Goal: Information Seeking & Learning: Find specific fact

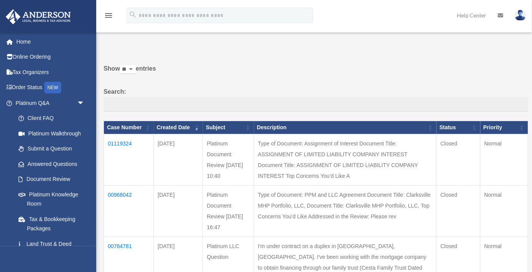
scroll to position [12, 0]
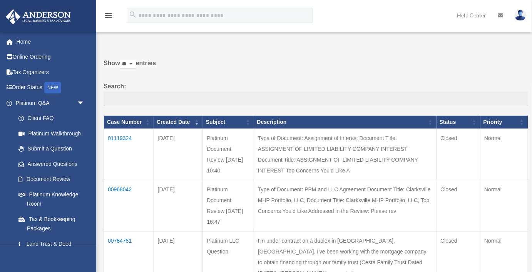
click at [121, 136] on td "01119324" at bounding box center [129, 154] width 50 height 51
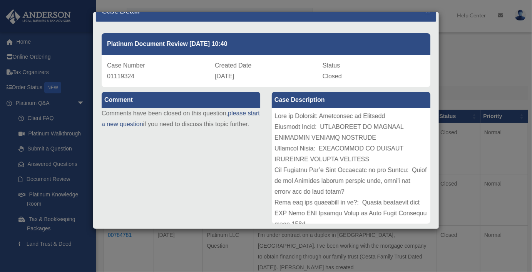
scroll to position [0, 0]
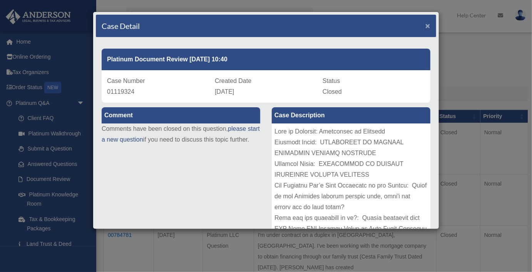
click at [427, 29] on span "×" at bounding box center [428, 25] width 5 height 9
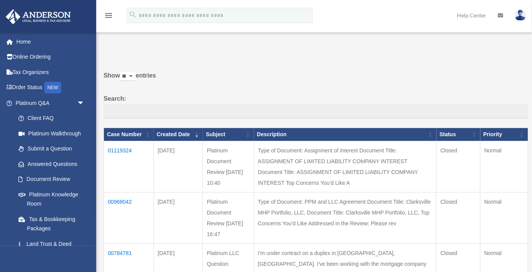
click at [123, 149] on td "01119324" at bounding box center [129, 166] width 50 height 51
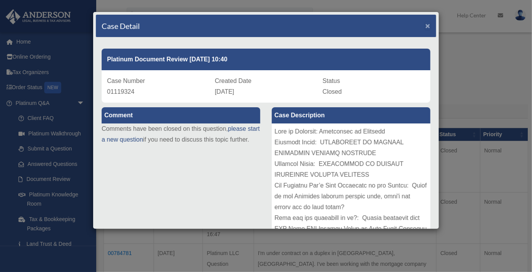
click at [428, 27] on span "×" at bounding box center [428, 25] width 5 height 9
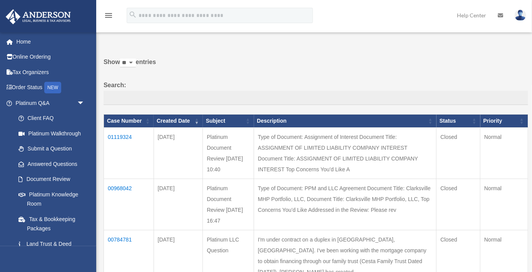
scroll to position [15, 0]
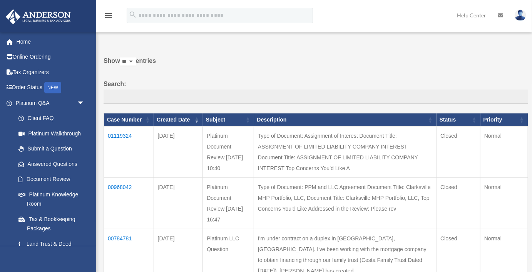
click at [125, 137] on td "01119324" at bounding box center [129, 151] width 50 height 51
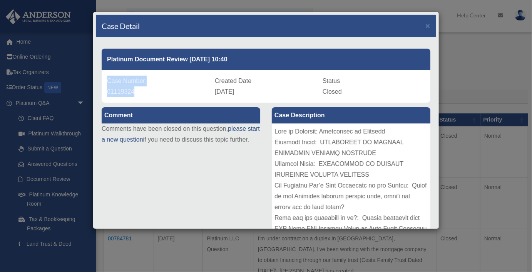
drag, startPoint x: 108, startPoint y: 80, endPoint x: 138, endPoint y: 92, distance: 32.1
click at [138, 92] on div "Case Number 01119324" at bounding box center [158, 87] width 102 height 22
copy div "Case Number 01119324"
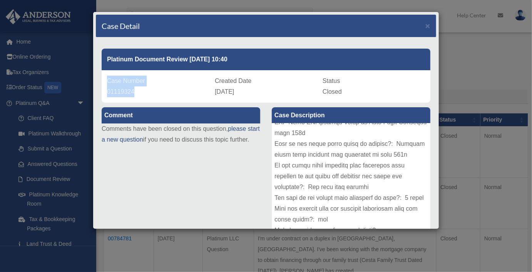
scroll to position [0, 0]
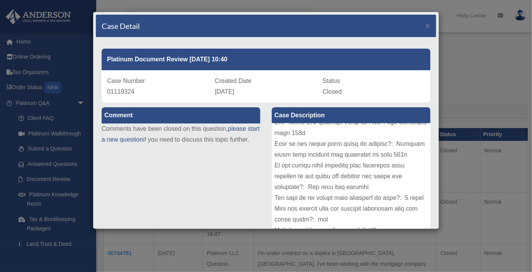
click at [163, 81] on div "Case Number 01119324" at bounding box center [158, 87] width 102 height 22
drag, startPoint x: 108, startPoint y: 79, endPoint x: 139, endPoint y: 90, distance: 32.8
click at [139, 90] on div "Case Number 01119324" at bounding box center [158, 87] width 102 height 22
copy div "Case Number 01119324"
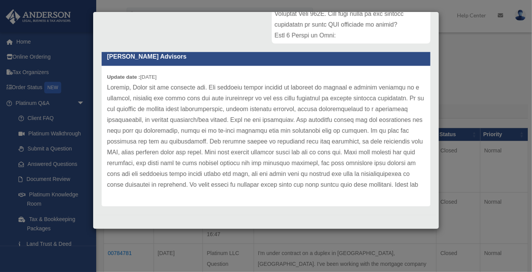
scroll to position [2, 0]
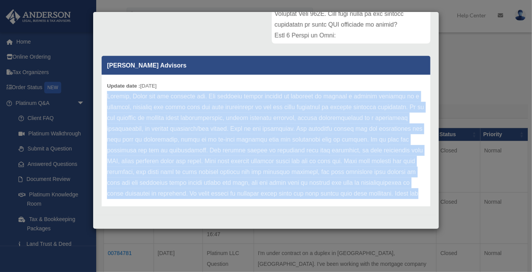
drag, startPoint x: 107, startPoint y: 97, endPoint x: 383, endPoint y: 190, distance: 290.7
click at [383, 190] on p at bounding box center [266, 145] width 318 height 108
copy p "[PERSON_NAME], Thank you for reaching out. The document review service is inten…"
